Goal: Task Accomplishment & Management: Manage account settings

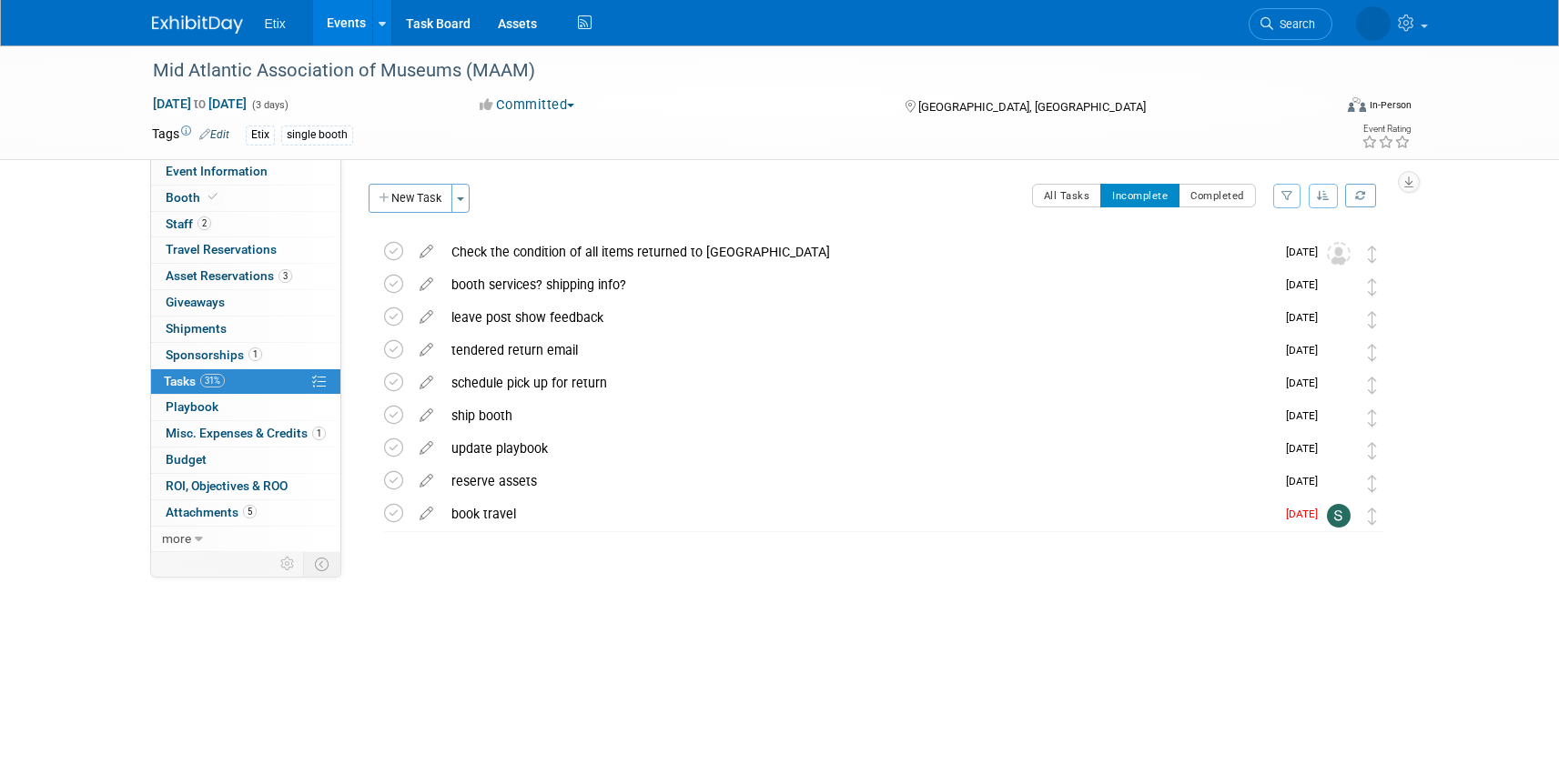
click at [343, 19] on link "Events" at bounding box center [346, 22] width 67 height 46
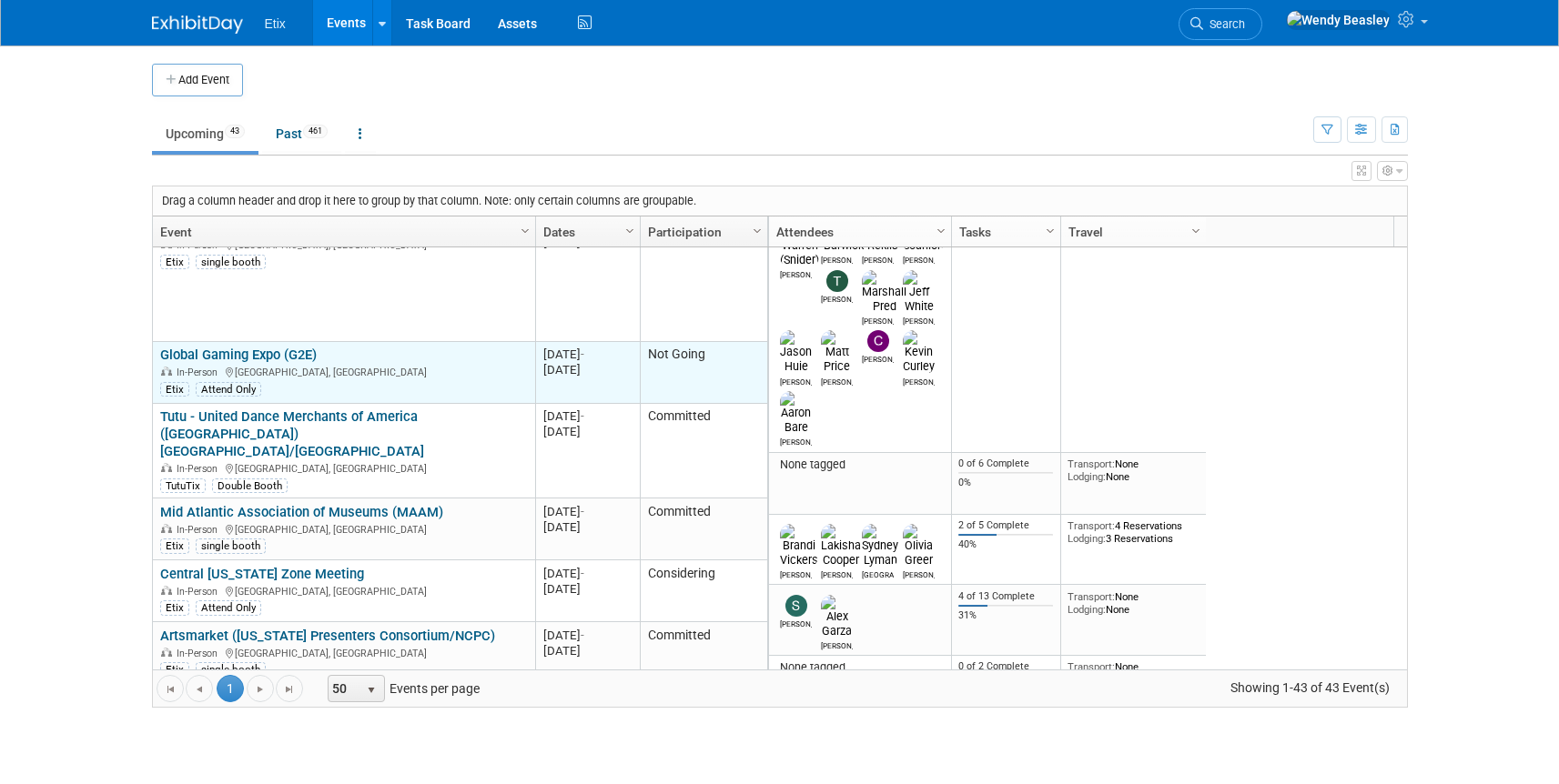
scroll to position [328, 0]
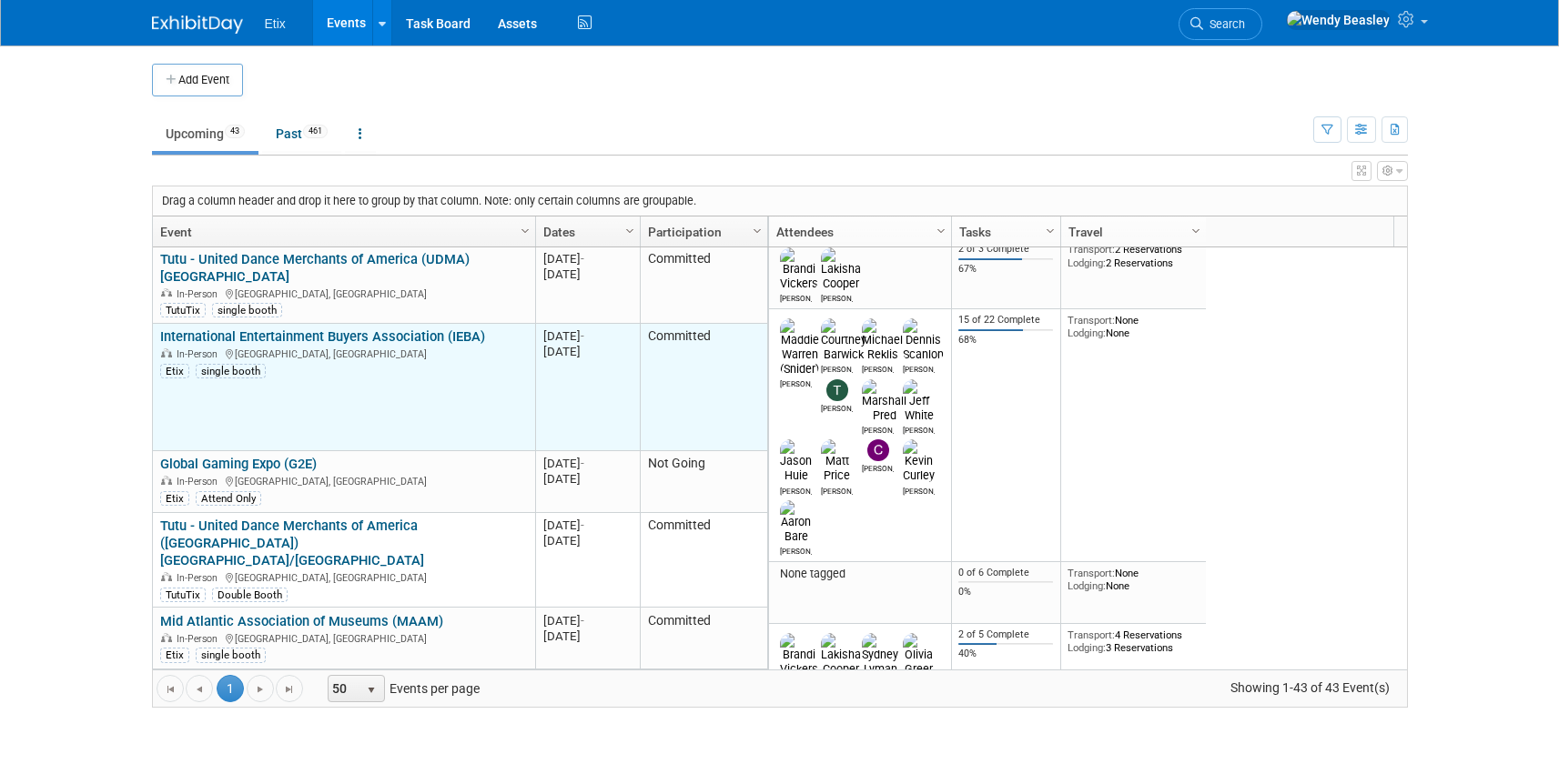
click at [398, 329] on link "International Entertainment Buyers Association (IEBA)" at bounding box center [322, 336] width 325 height 16
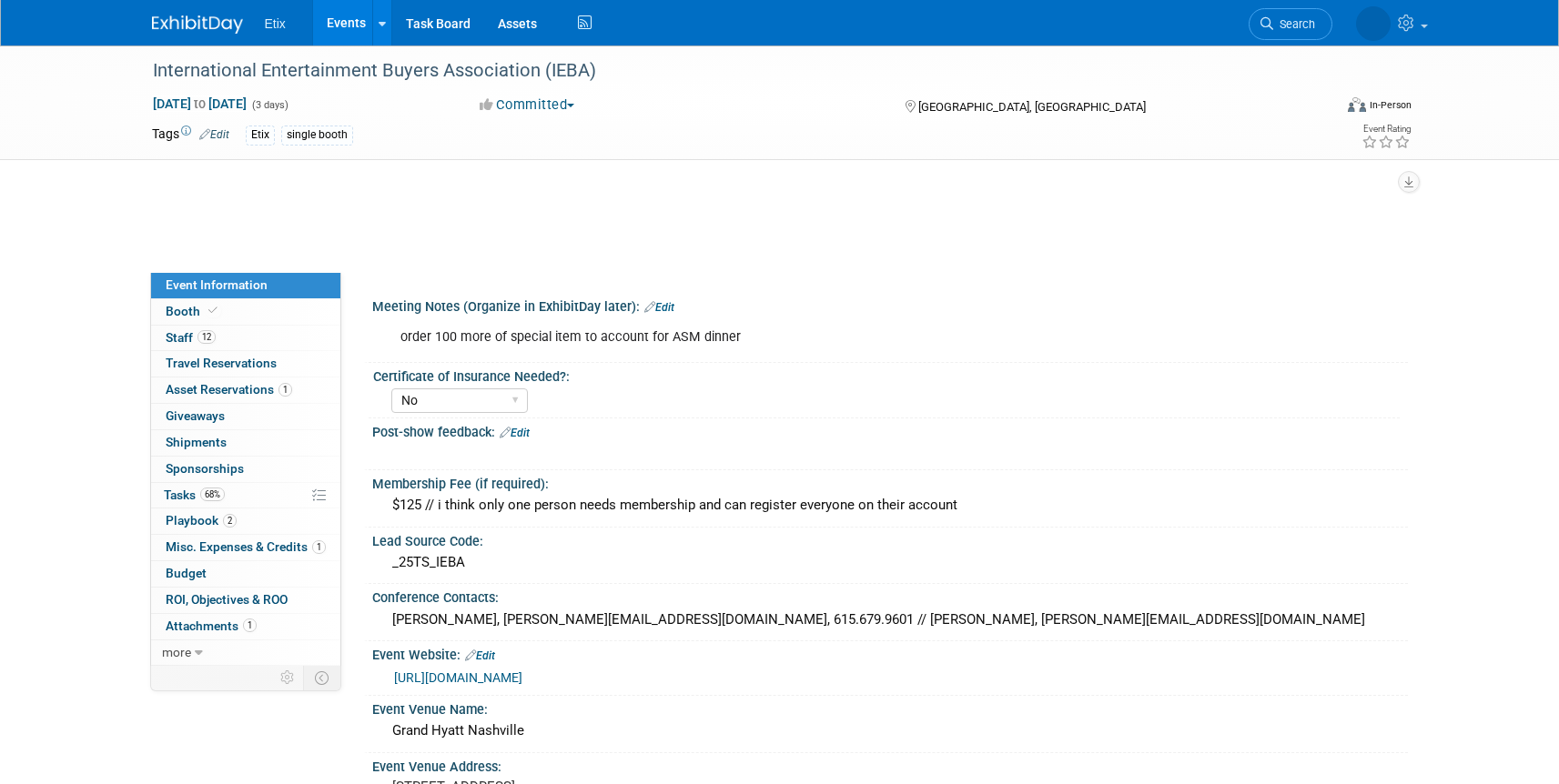
select select "No"
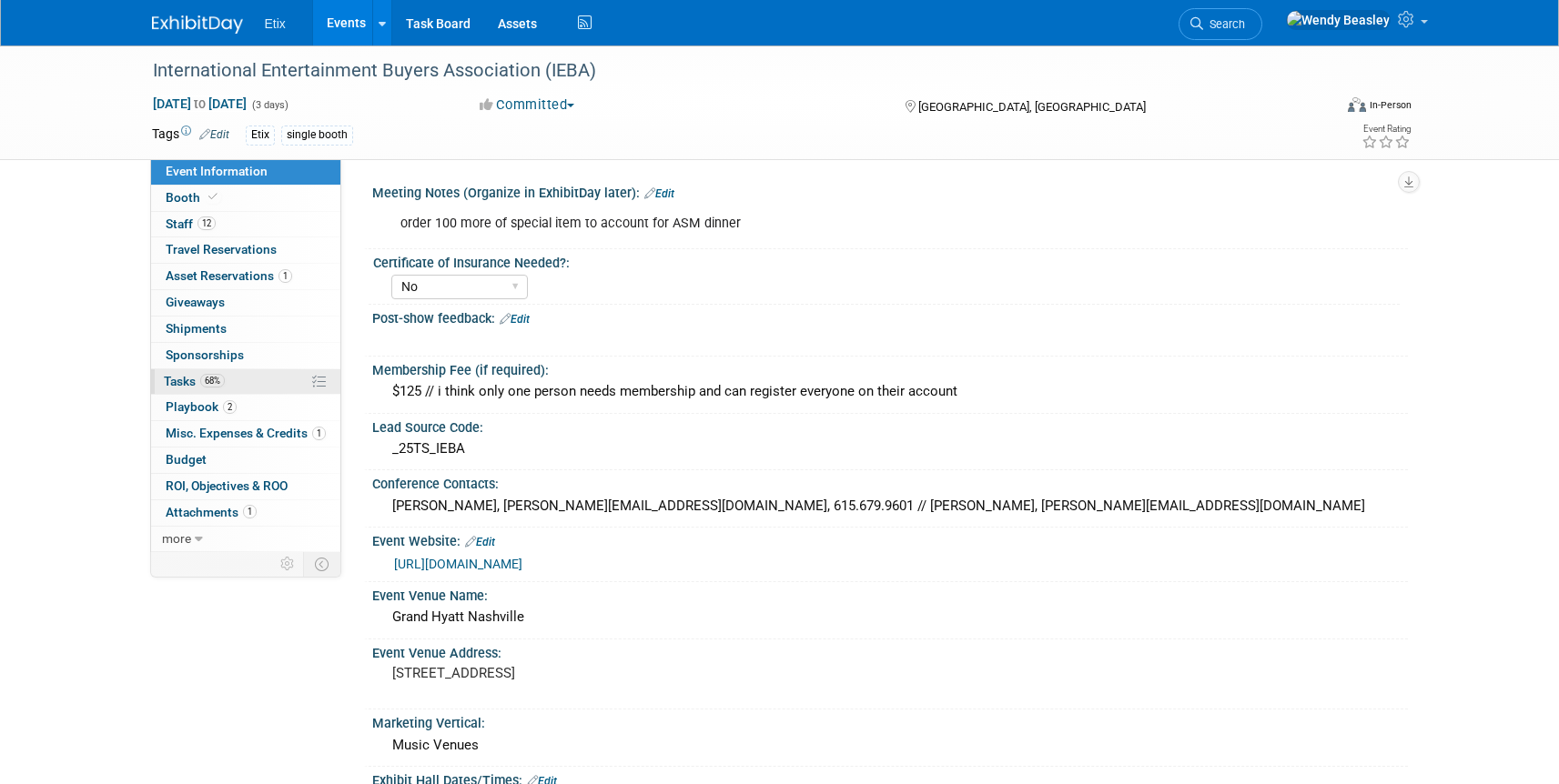
click at [189, 382] on span "Tasks 68%" at bounding box center [194, 381] width 61 height 15
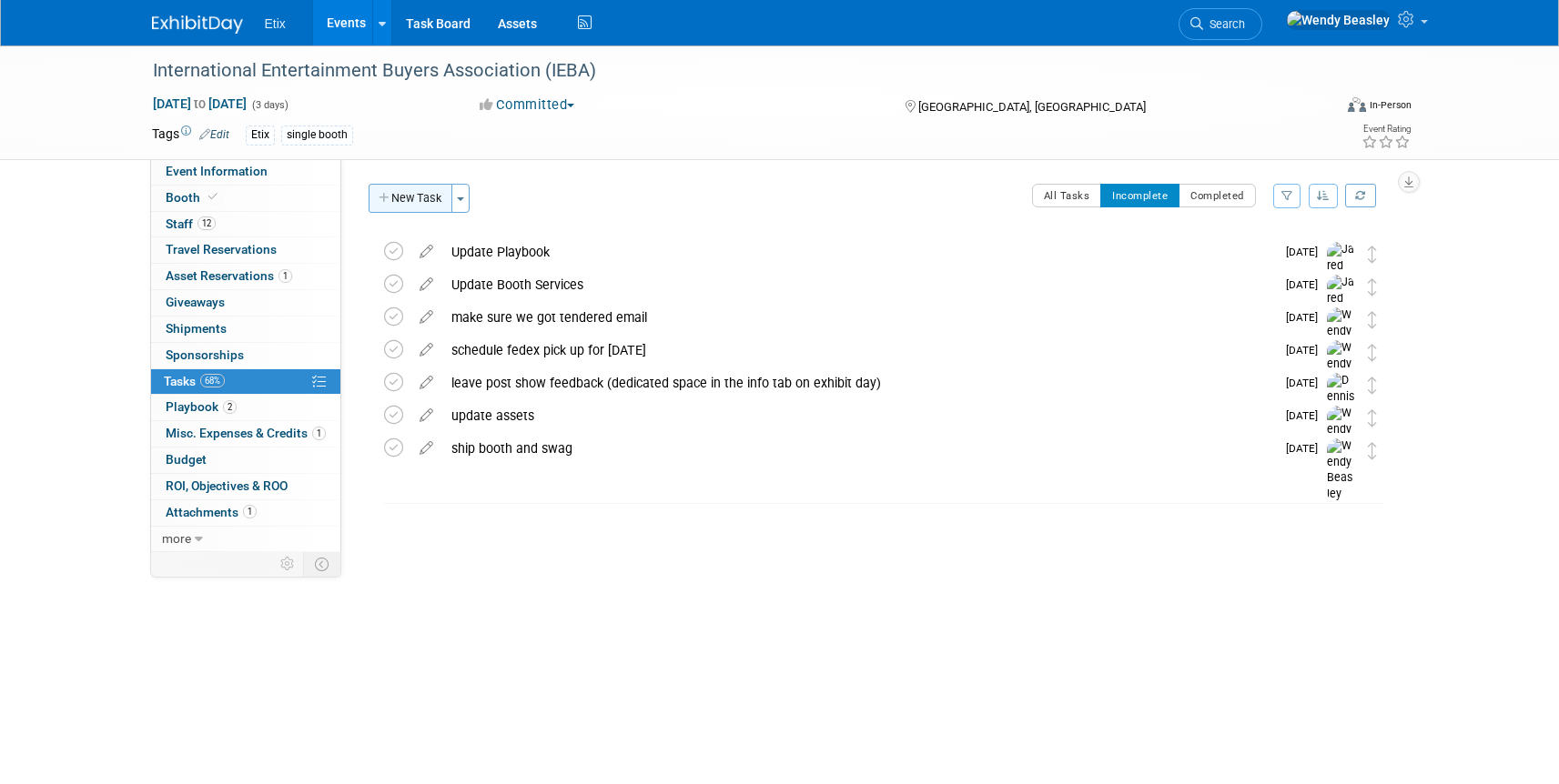
click at [437, 204] on button "New Task" at bounding box center [410, 199] width 83 height 29
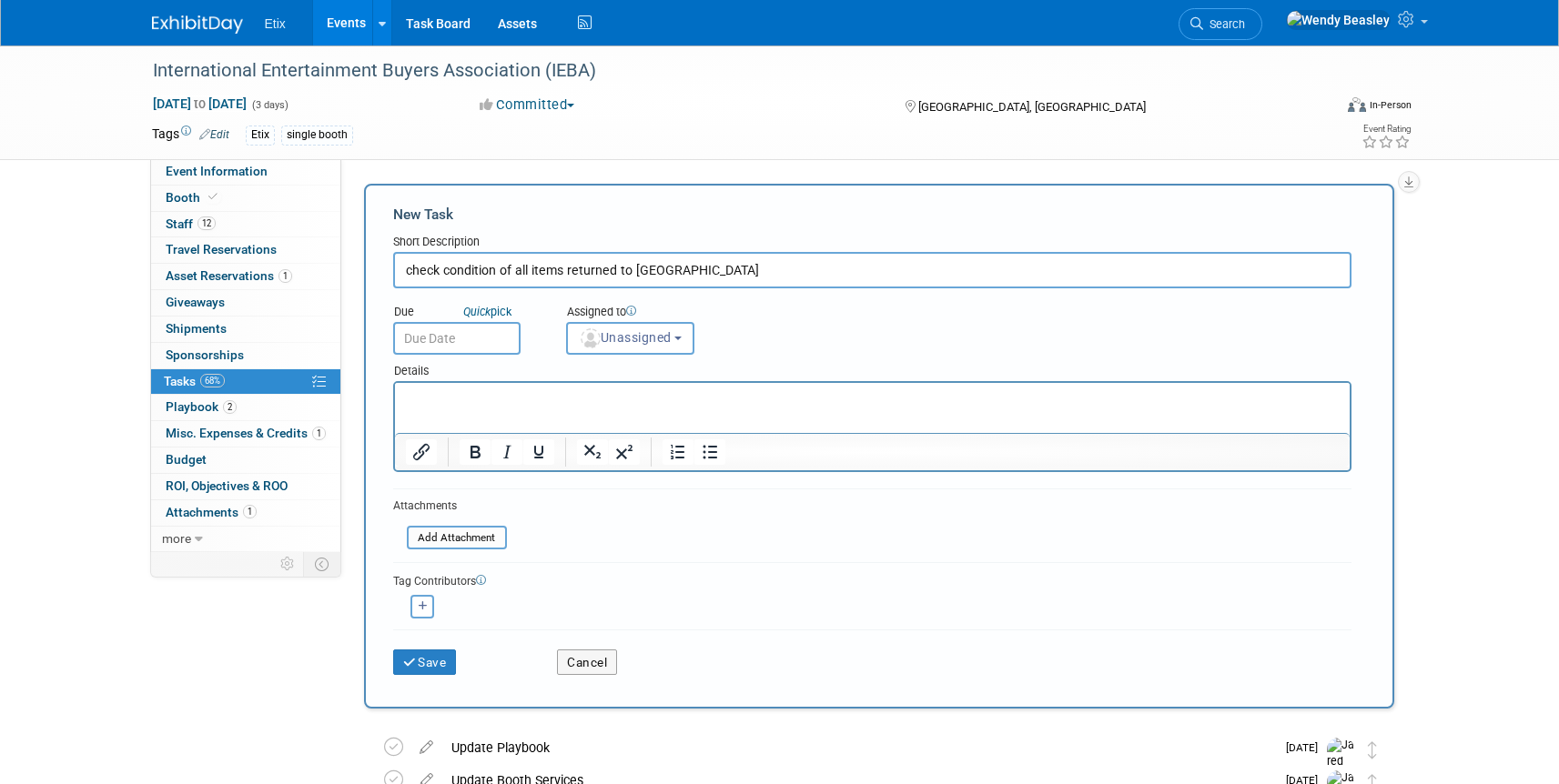
type input "check condition of all items returned to [GEOGRAPHIC_DATA]"
click at [470, 341] on input "text" at bounding box center [457, 338] width 127 height 33
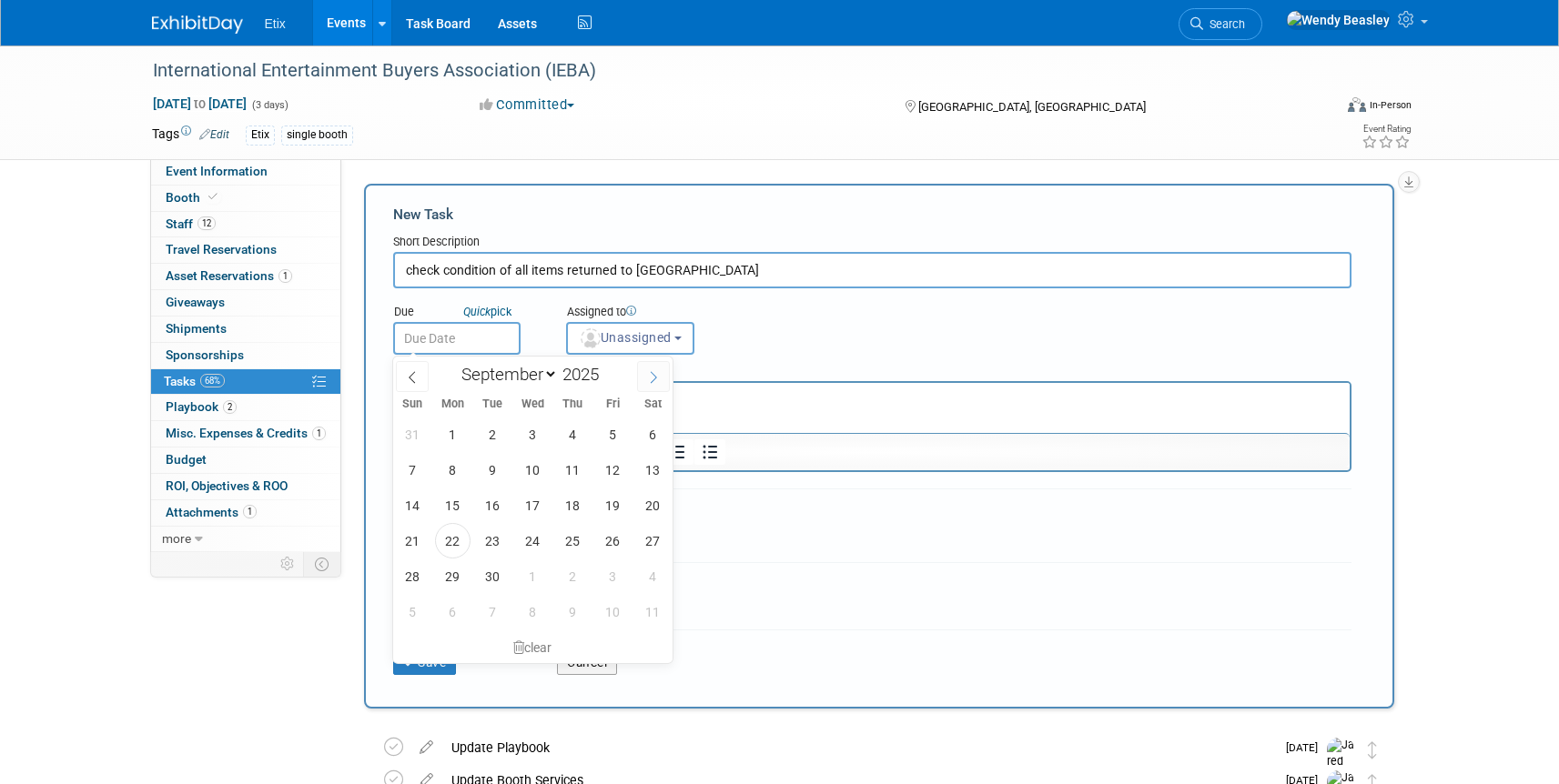
click at [650, 375] on icon at bounding box center [653, 377] width 13 height 13
select select "9"
click at [534, 498] on span "15" at bounding box center [532, 505] width 36 height 36
type input "[DATE]"
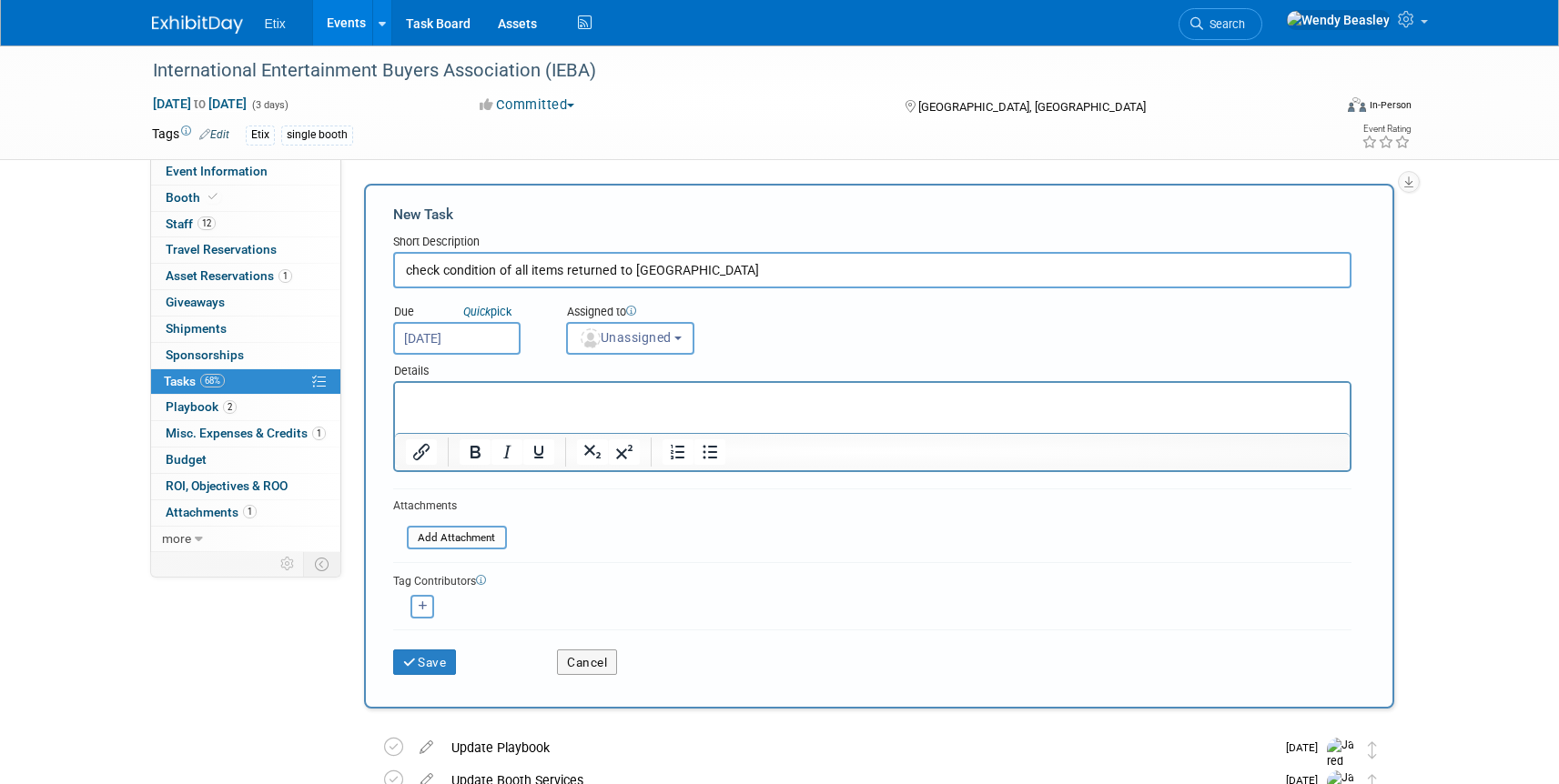
click at [448, 645] on div "Save" at bounding box center [462, 656] width 165 height 37
click at [436, 657] on button "Save" at bounding box center [426, 662] width 64 height 25
